Goal: Task Accomplishment & Management: Manage account settings

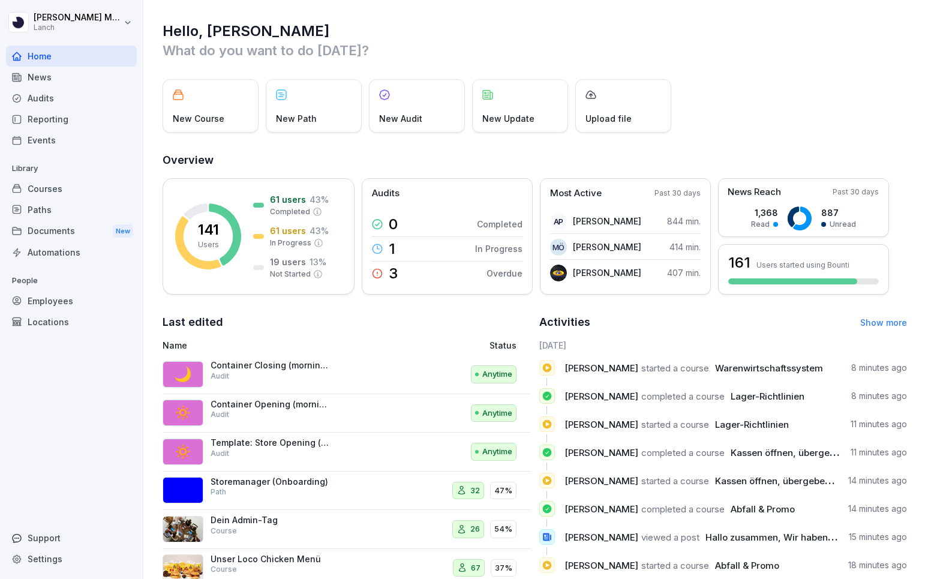
click at [55, 98] on div "Audits" at bounding box center [71, 98] width 131 height 21
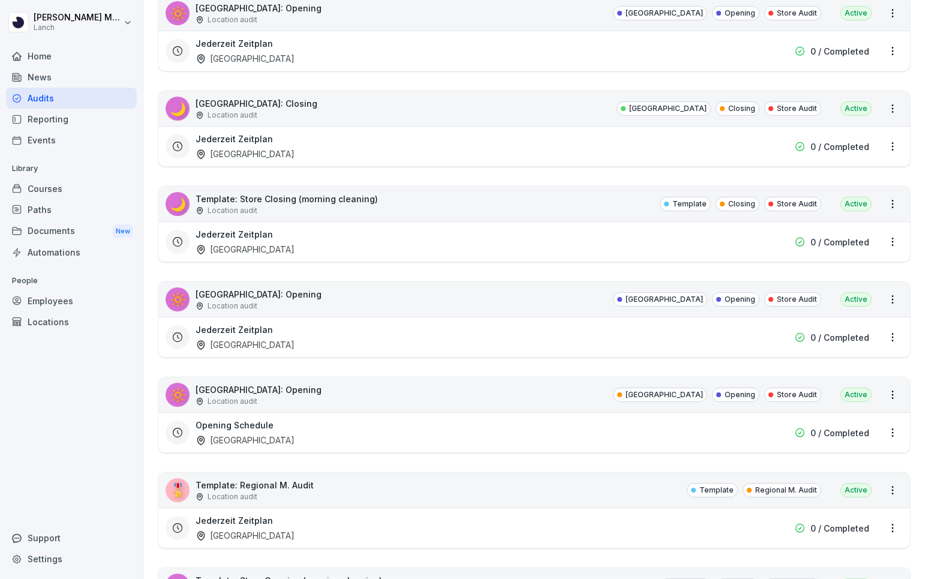
scroll to position [2522, 0]
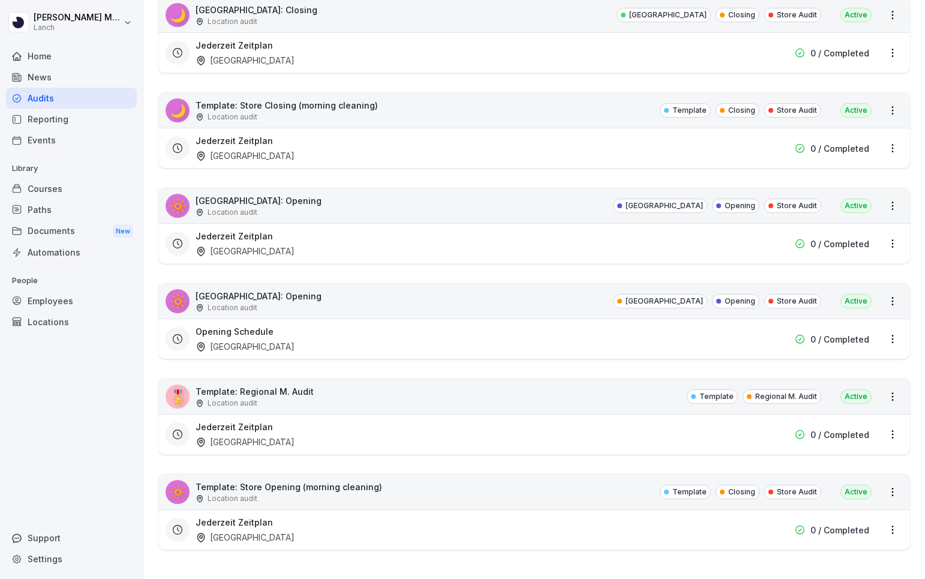
click at [400, 484] on div "🔅 Template: Store Opening (morning cleaning) Location audit Template Closing St…" at bounding box center [533, 491] width 751 height 35
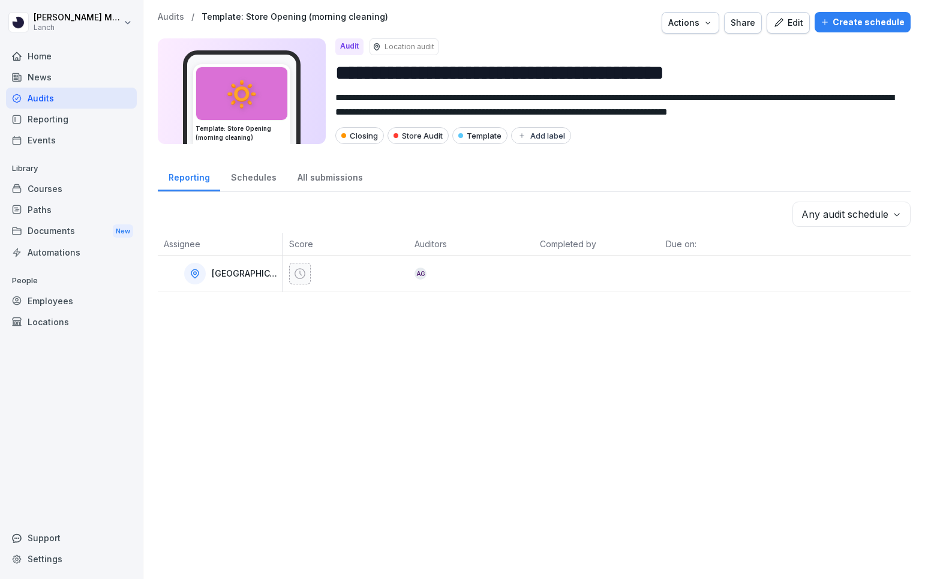
click at [236, 275] on p "[GEOGRAPHIC_DATA]" at bounding box center [246, 274] width 68 height 10
click at [222, 274] on p "[GEOGRAPHIC_DATA]" at bounding box center [246, 274] width 68 height 10
click at [791, 18] on div "Edit" at bounding box center [788, 22] width 30 height 13
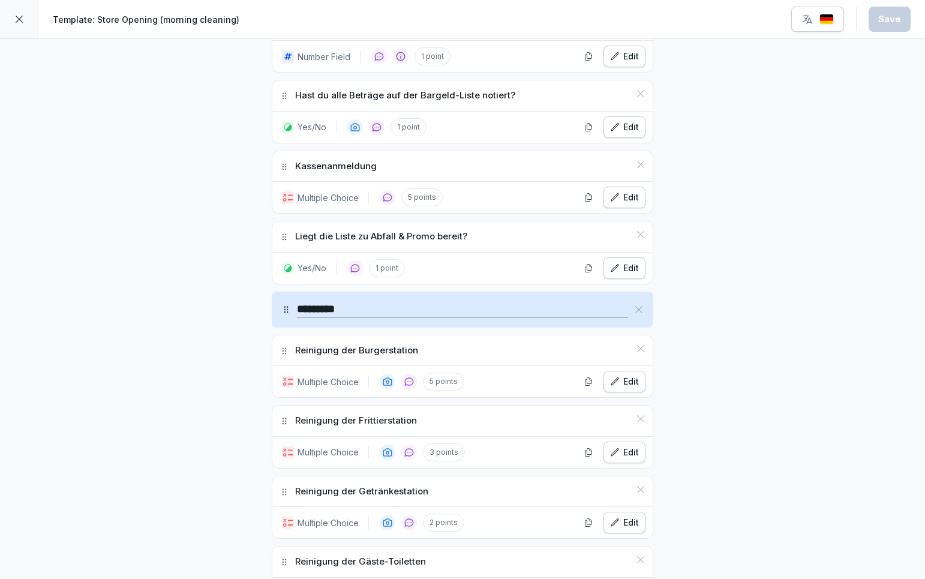
scroll to position [1298, 0]
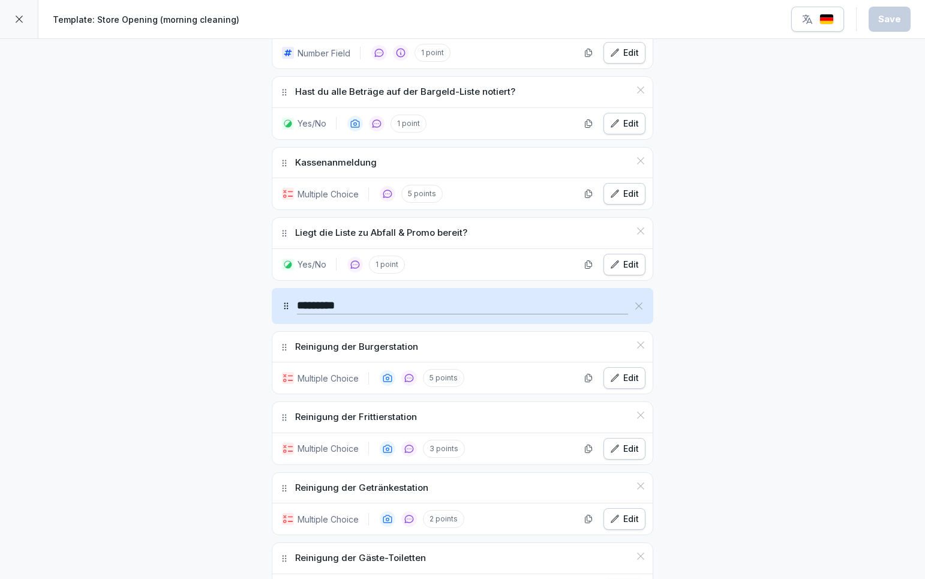
click at [336, 197] on p "Multiple Choice" at bounding box center [327, 194] width 61 height 13
click at [620, 191] on div "Edit" at bounding box center [624, 193] width 29 height 13
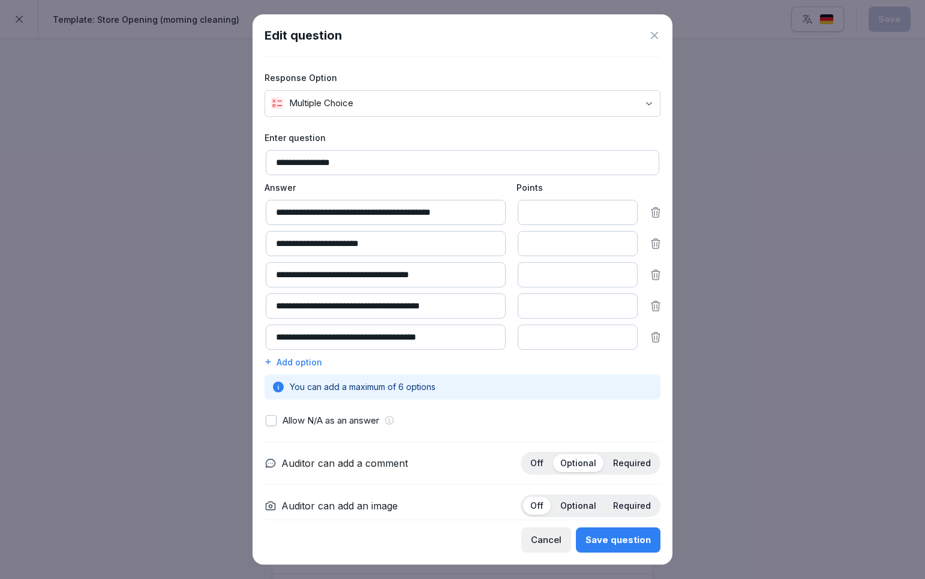
click at [655, 38] on icon at bounding box center [654, 35] width 12 height 12
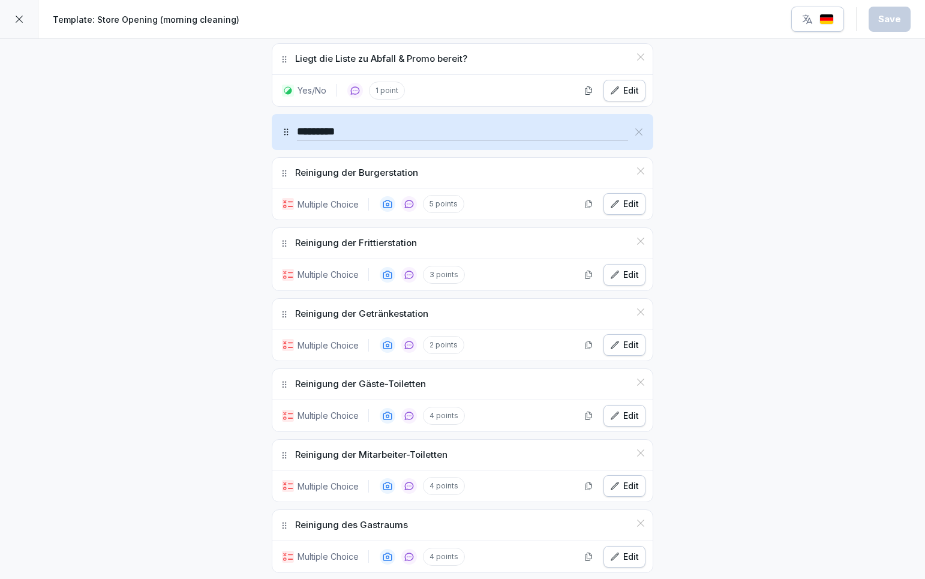
scroll to position [1475, 0]
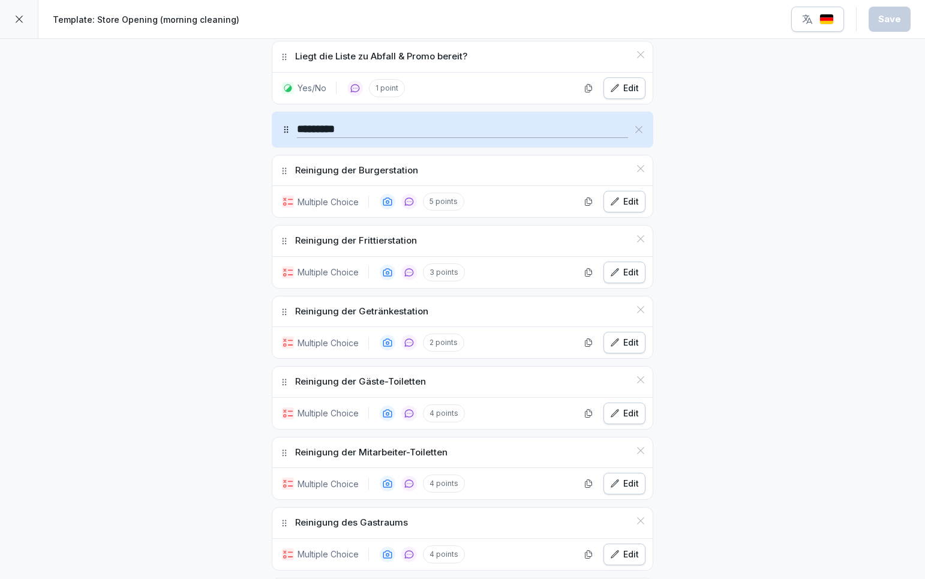
click at [621, 203] on div "Edit" at bounding box center [624, 201] width 29 height 13
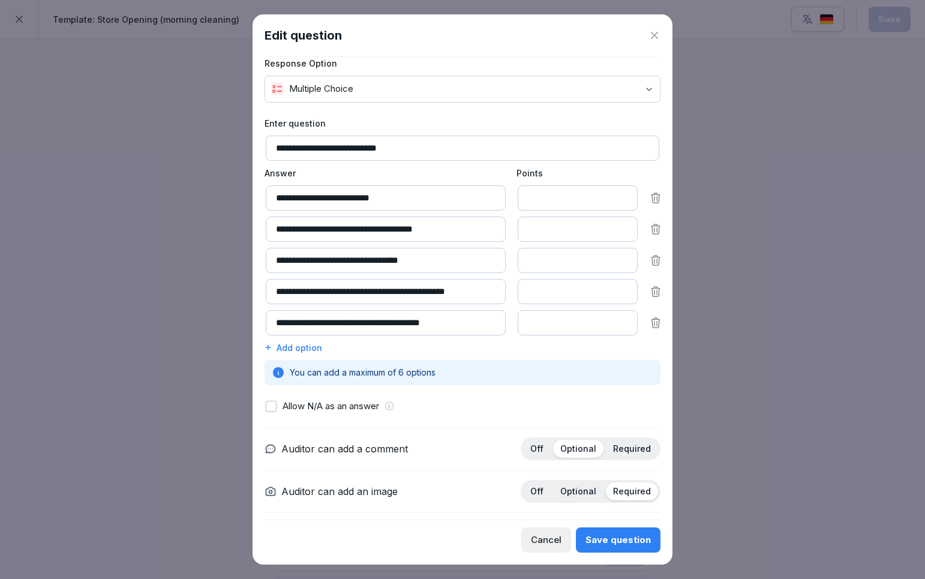
scroll to position [0, 0]
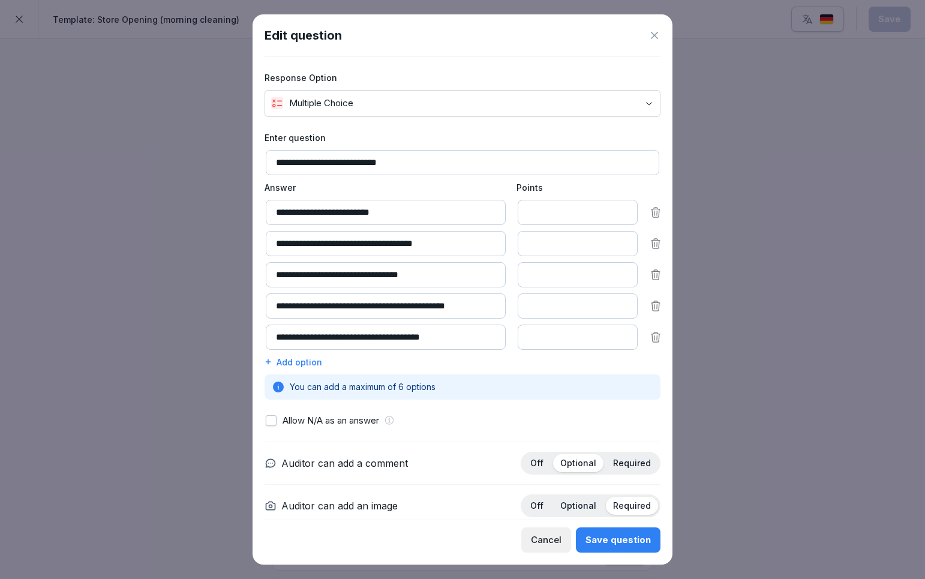
click at [655, 34] on icon at bounding box center [654, 35] width 7 height 7
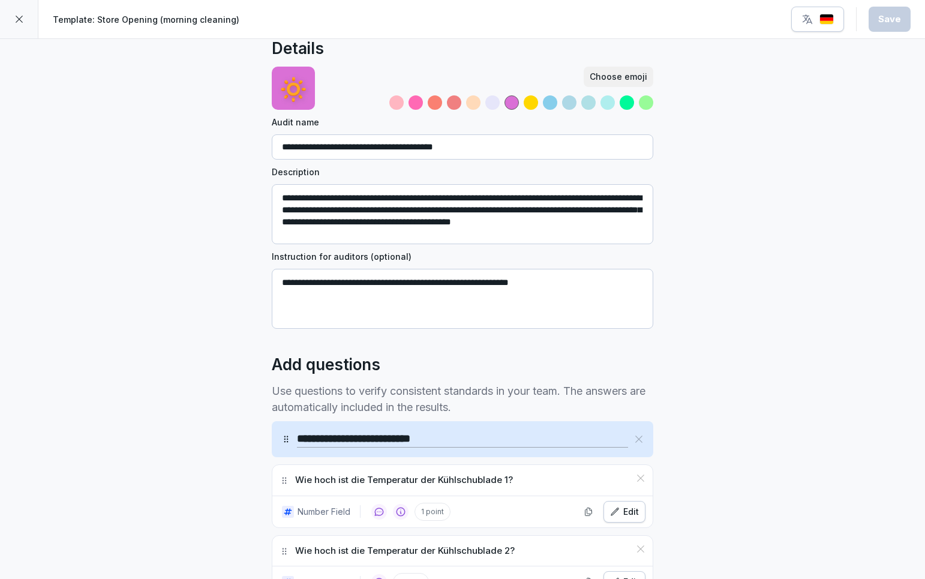
scroll to position [20, 0]
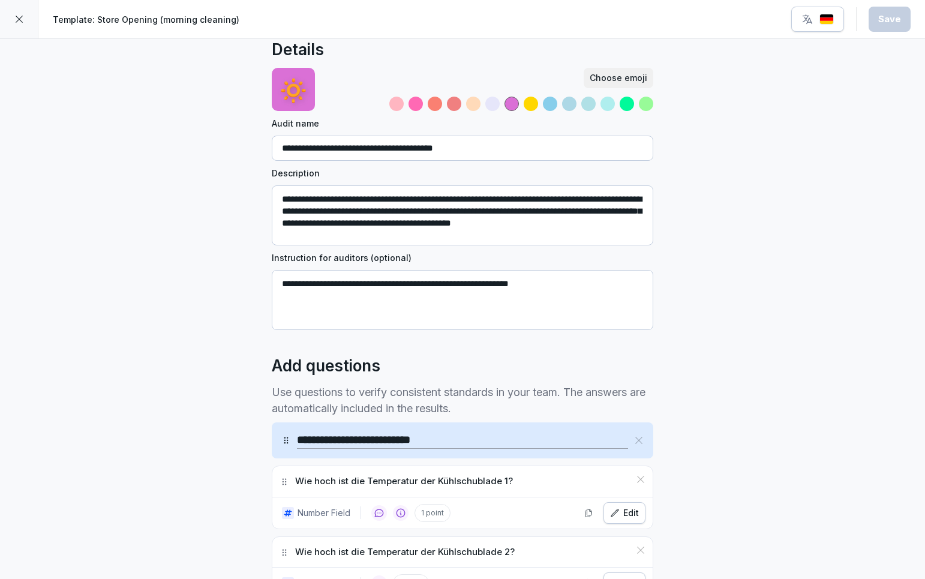
click at [23, 22] on icon at bounding box center [19, 19] width 10 height 10
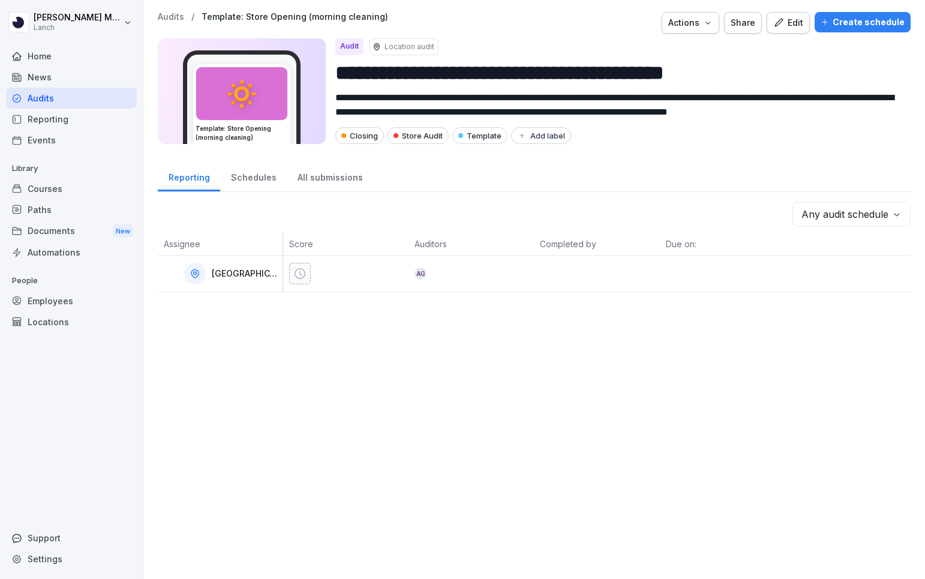
click at [67, 101] on div "Audits" at bounding box center [71, 98] width 131 height 21
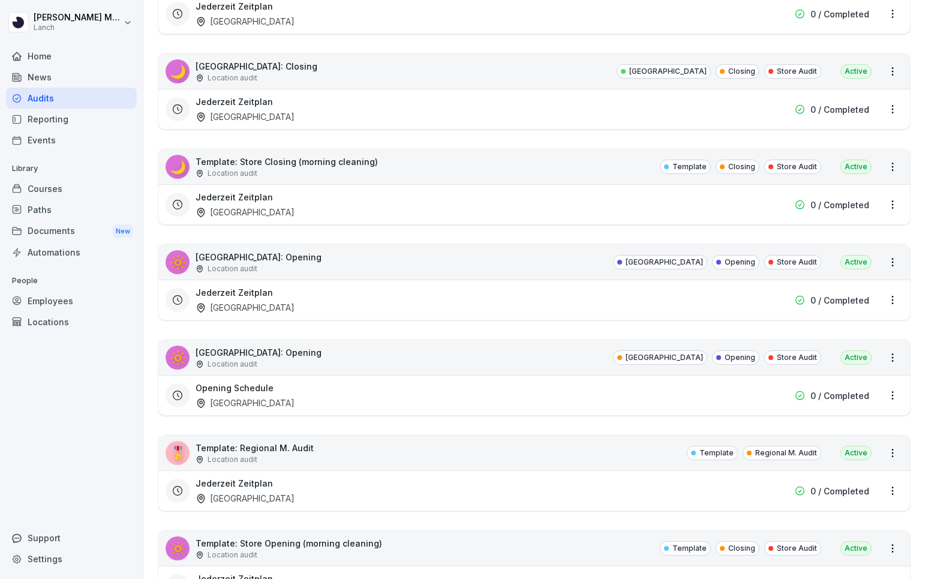
scroll to position [2464, 0]
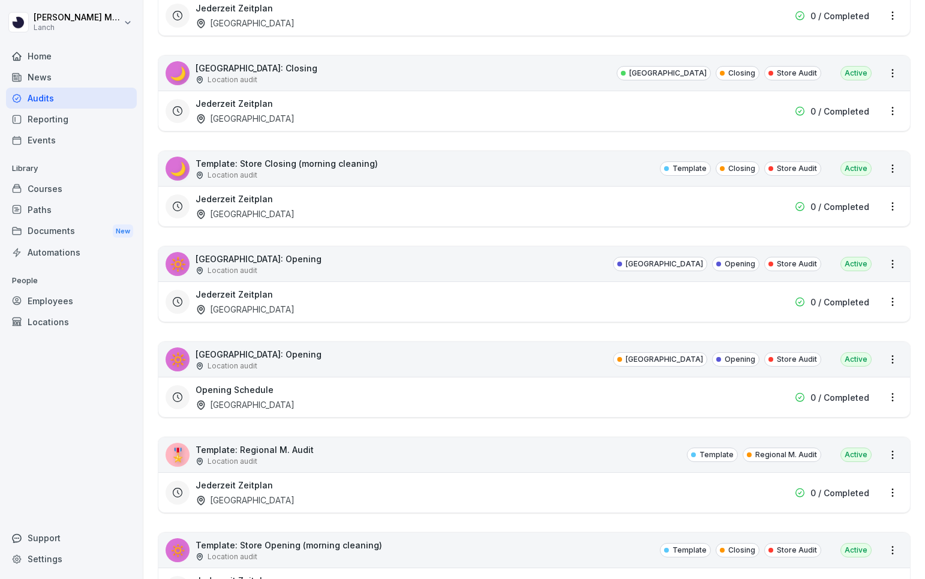
click at [531, 190] on div "Jederzeit Zeitplan Bochum 0 / Completed" at bounding box center [533, 206] width 751 height 40
click at [495, 187] on div "Jederzeit Zeitplan Bochum 0 / Completed" at bounding box center [533, 206] width 751 height 40
click at [432, 178] on div "🌙 Template: Store Closing (morning cleaning) Location audit Template Closing St…" at bounding box center [533, 168] width 751 height 35
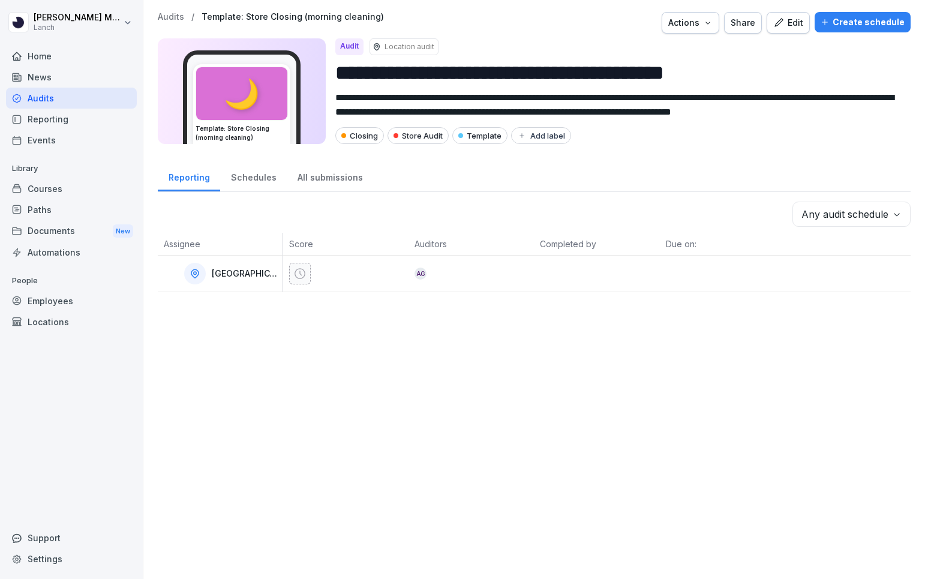
click at [784, 26] on icon "button" at bounding box center [778, 22] width 11 height 11
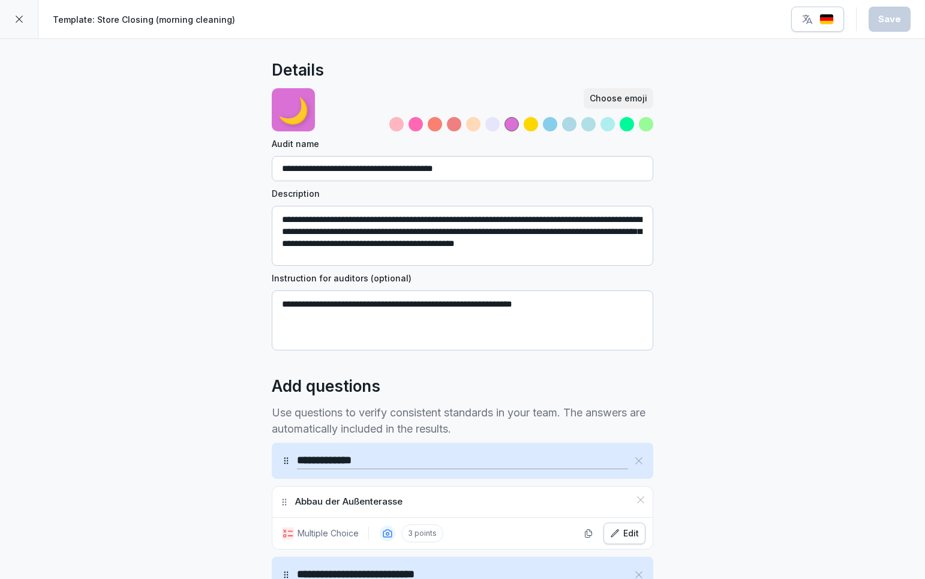
click at [28, 16] on div at bounding box center [19, 19] width 38 height 38
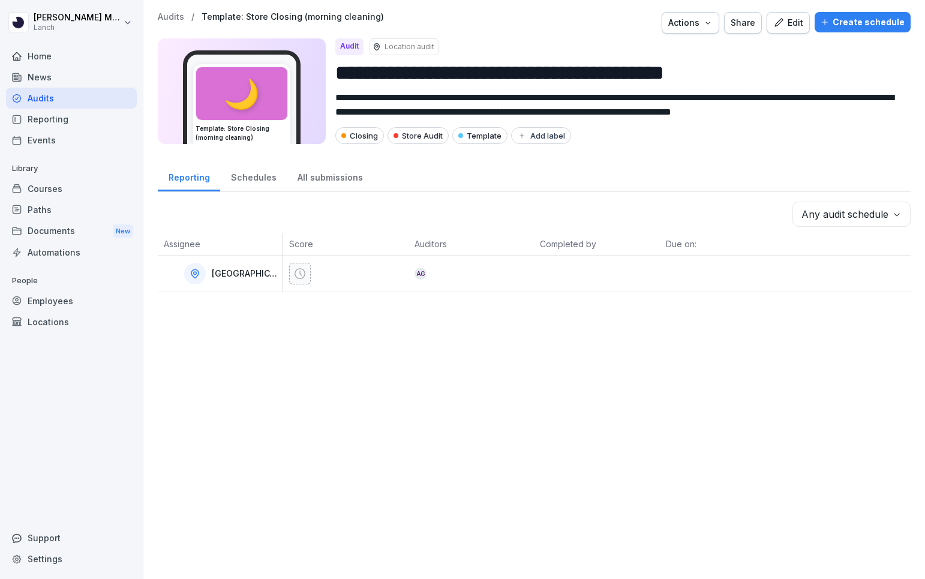
click at [175, 17] on p "Audits" at bounding box center [171, 17] width 26 height 10
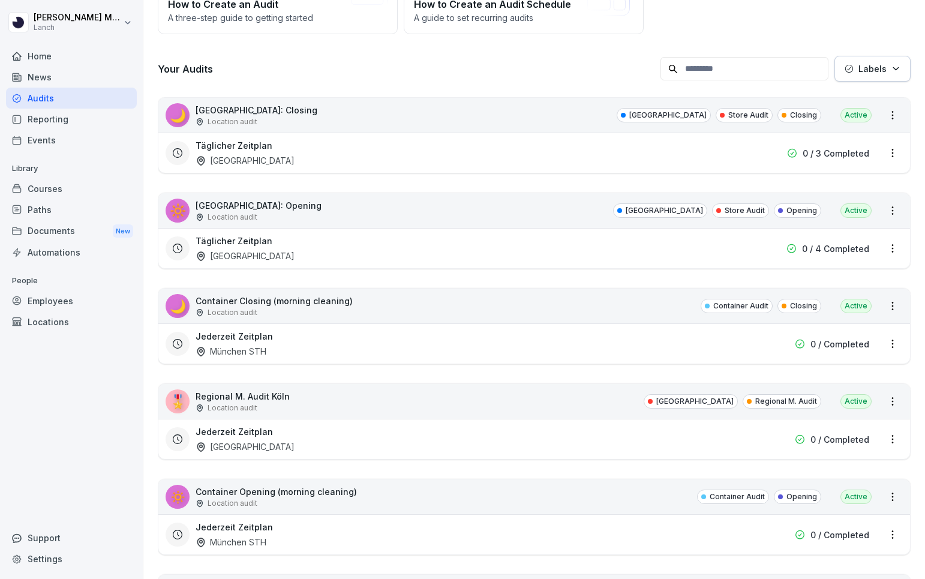
scroll to position [137, 0]
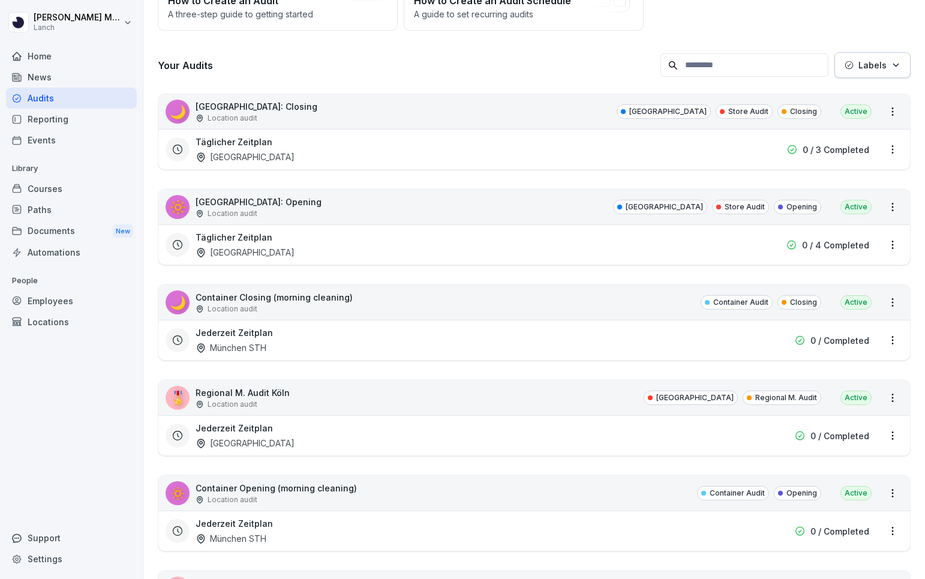
click at [375, 312] on div "🌙 Container Closing (morning cleaning) Location audit Container Audit Closing A…" at bounding box center [533, 302] width 751 height 35
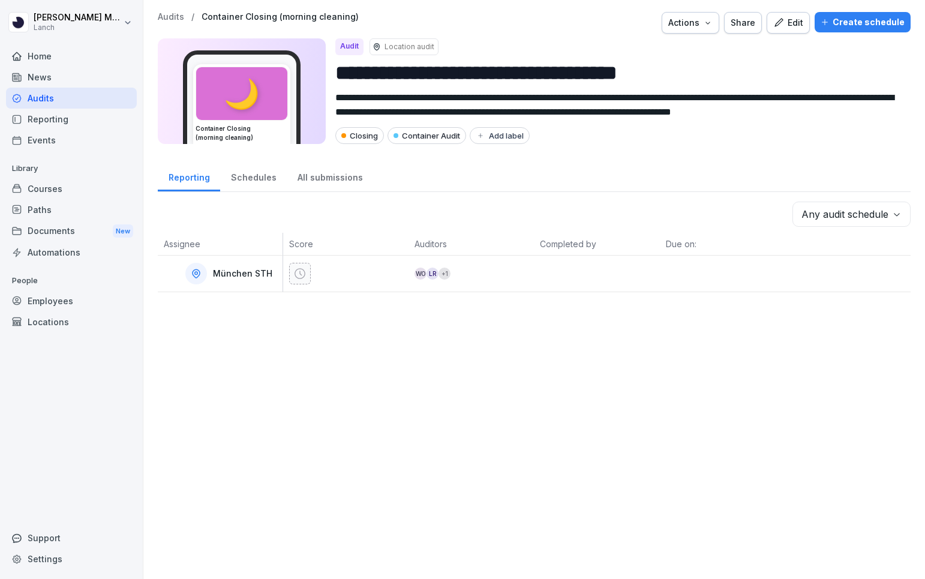
click at [799, 25] on div "Edit" at bounding box center [788, 22] width 30 height 13
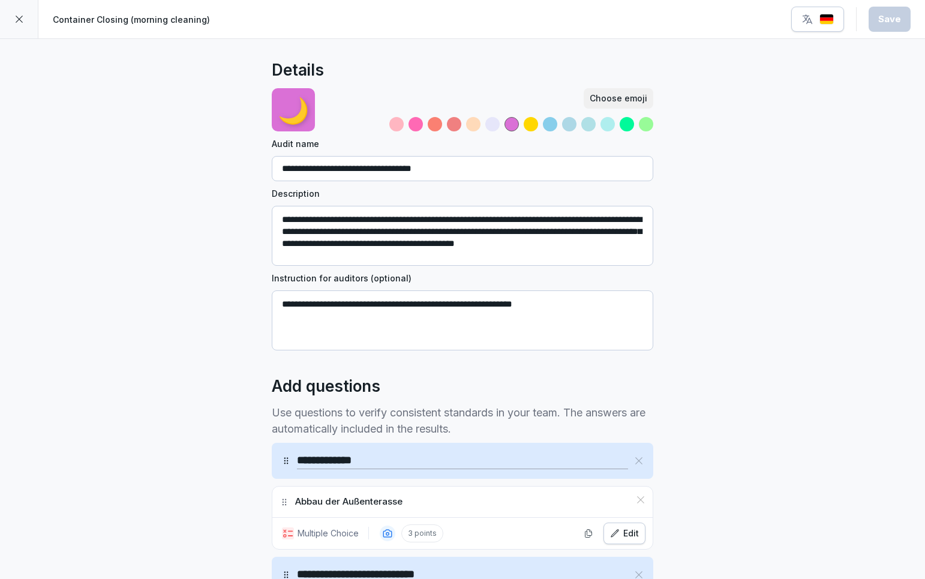
click at [17, 17] on icon at bounding box center [19, 19] width 10 height 10
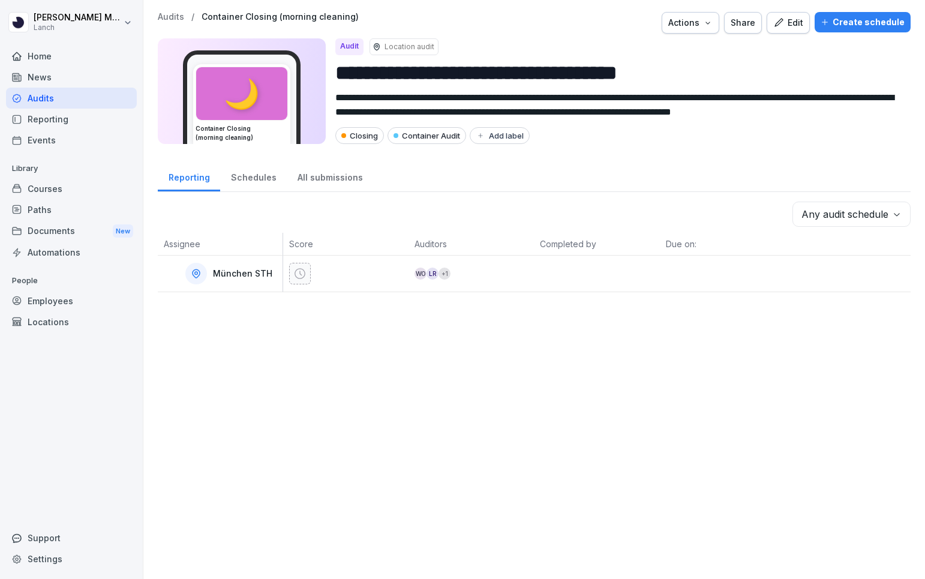
click at [175, 17] on p "Audits" at bounding box center [171, 17] width 26 height 10
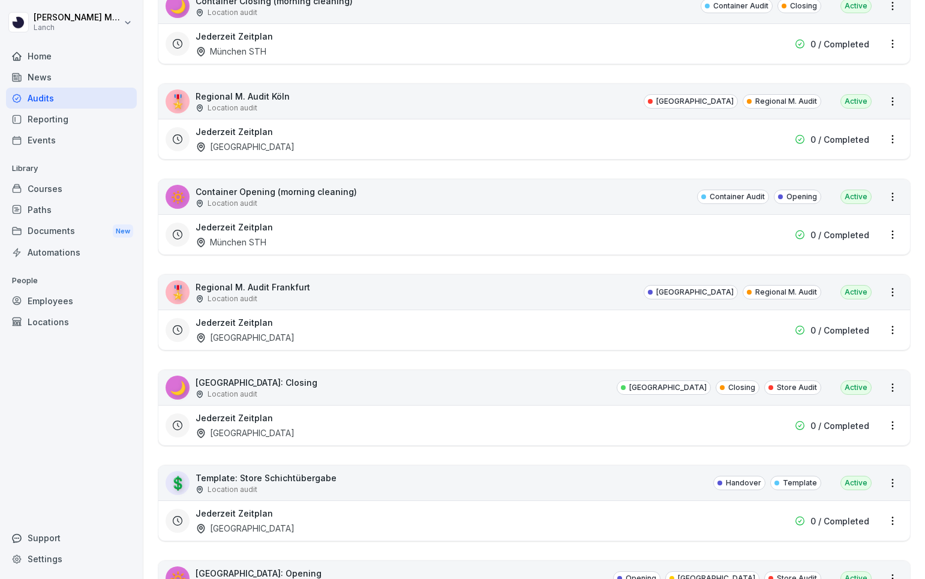
scroll to position [435, 0]
click at [366, 216] on div "Jederzeit Zeitplan München STH 0 / Completed" at bounding box center [533, 233] width 751 height 40
click at [379, 204] on div "🔅 Container Opening (morning cleaning) Location audit Container Audit Opening A…" at bounding box center [533, 195] width 751 height 35
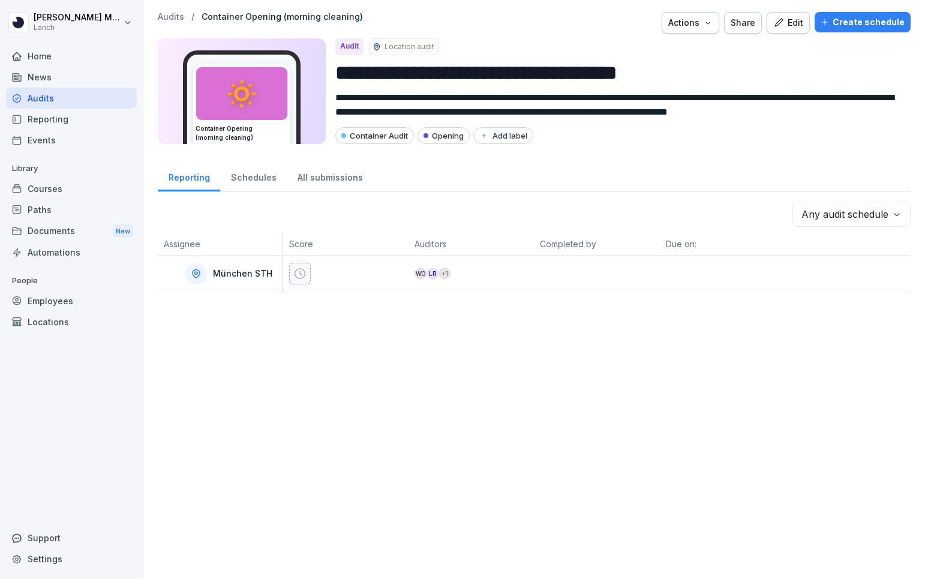
click at [795, 27] on div "Edit" at bounding box center [788, 22] width 30 height 13
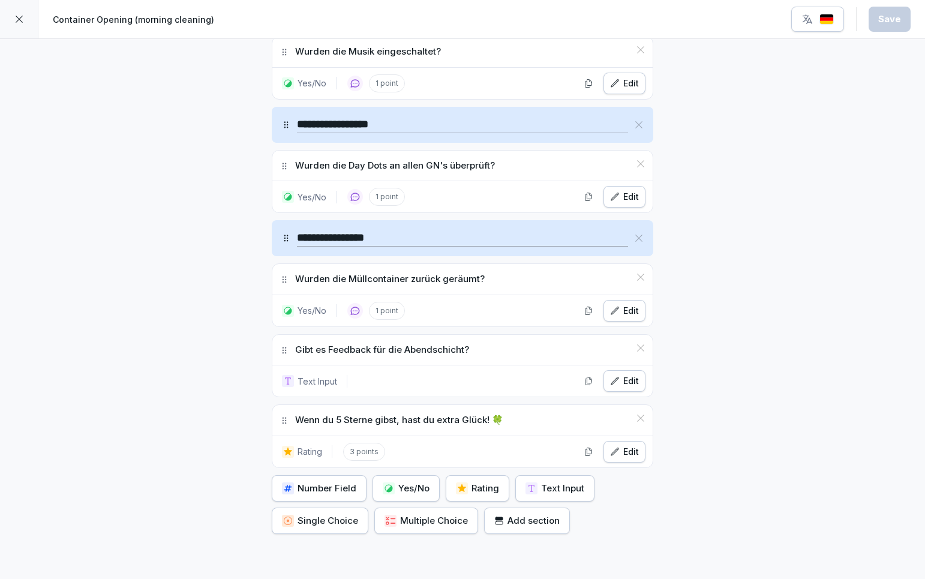
scroll to position [2131, 0]
